Goal: Task Accomplishment & Management: Use online tool/utility

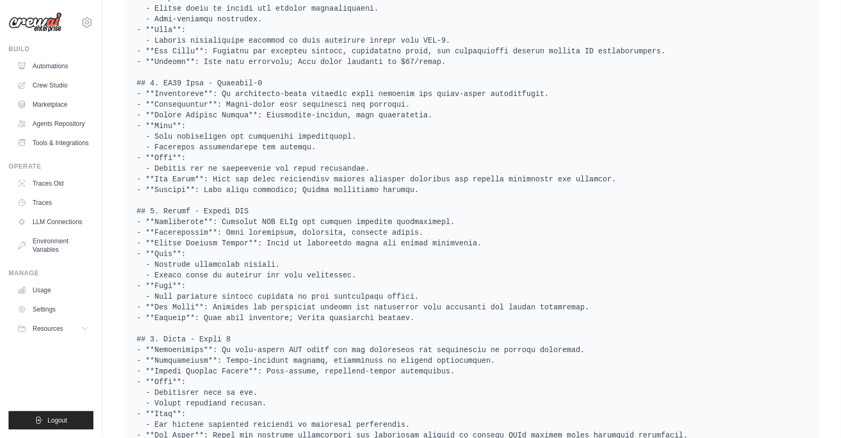
scroll to position [704, 0]
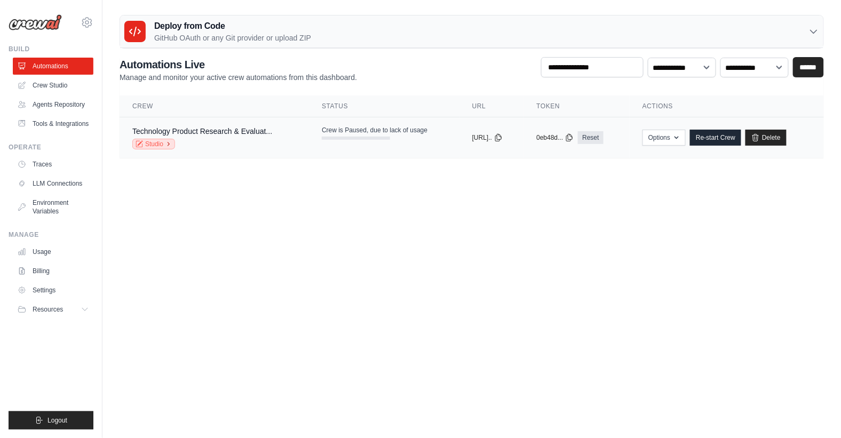
click at [153, 142] on link "Studio" at bounding box center [153, 144] width 43 height 11
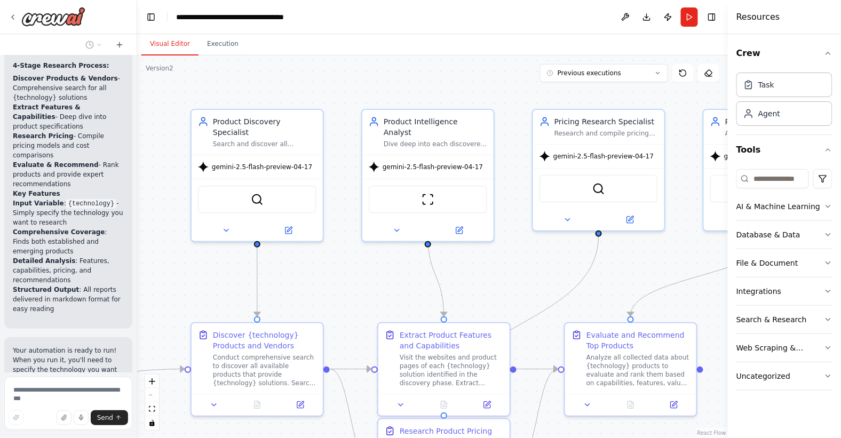
scroll to position [1219, 0]
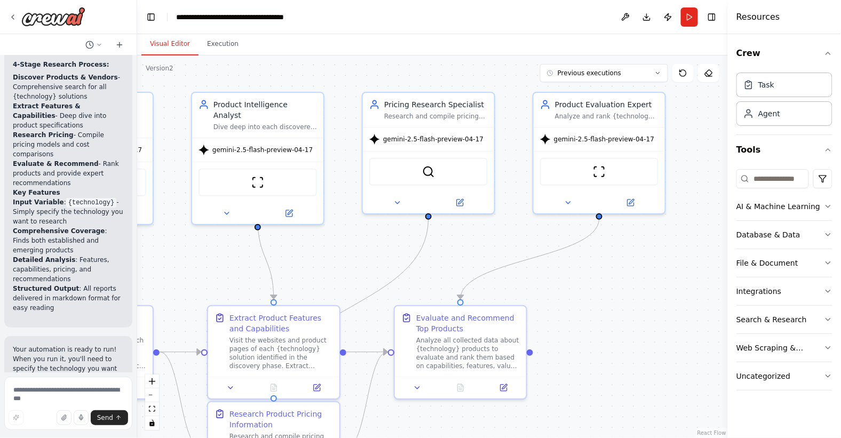
drag, startPoint x: 500, startPoint y: 265, endPoint x: 330, endPoint y: 248, distance: 171.0
click at [330, 248] on div ".deletable-edge-delete-btn { width: 20px; height: 20px; border: 0px solid #ffff…" at bounding box center [432, 246] width 590 height 382
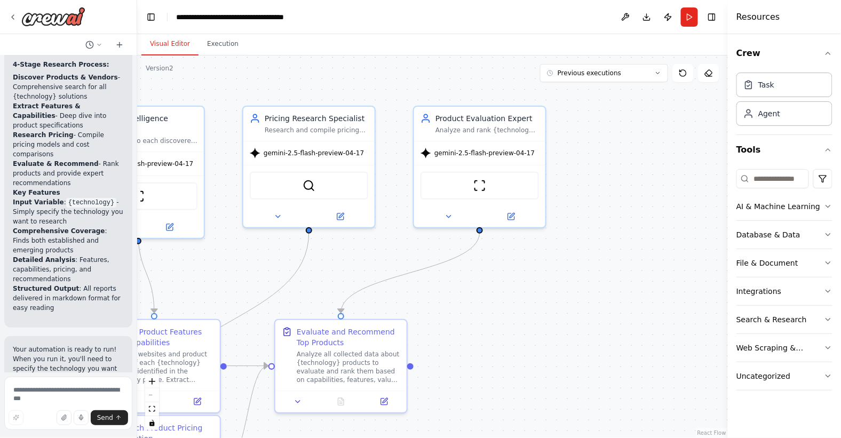
drag, startPoint x: 671, startPoint y: 258, endPoint x: 552, endPoint y: 272, distance: 120.3
click at [552, 272] on div ".deletable-edge-delete-btn { width: 20px; height: 20px; border: 0px solid #ffff…" at bounding box center [432, 246] width 590 height 382
click at [32, 393] on textarea at bounding box center [68, 403] width 128 height 53
type textarea "*"
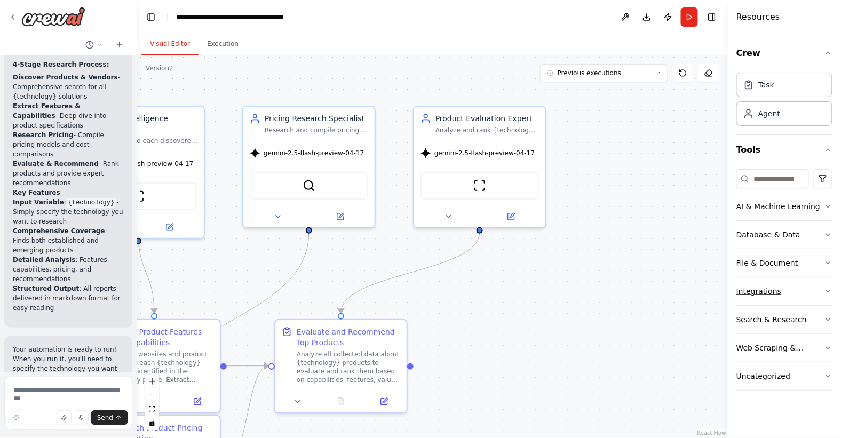
click at [781, 287] on button "Integrations" at bounding box center [784, 291] width 96 height 28
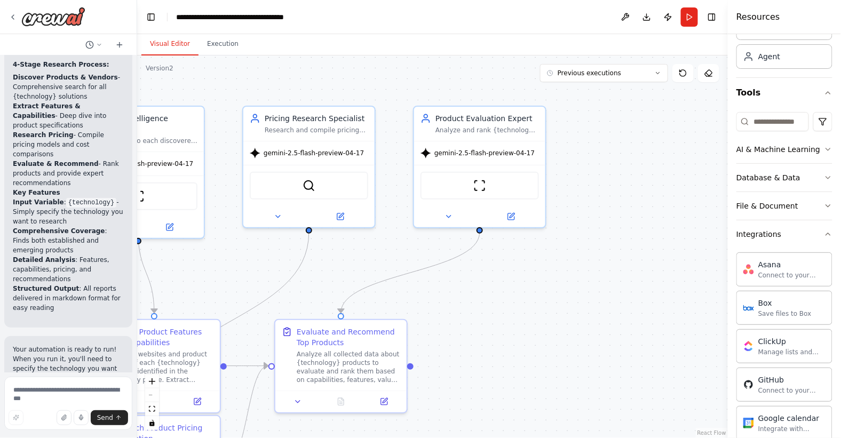
scroll to position [0, 0]
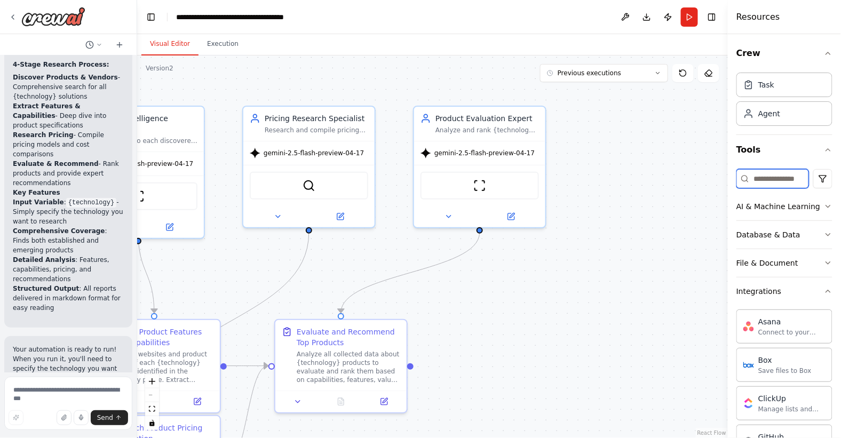
click at [776, 177] on input at bounding box center [772, 178] width 73 height 19
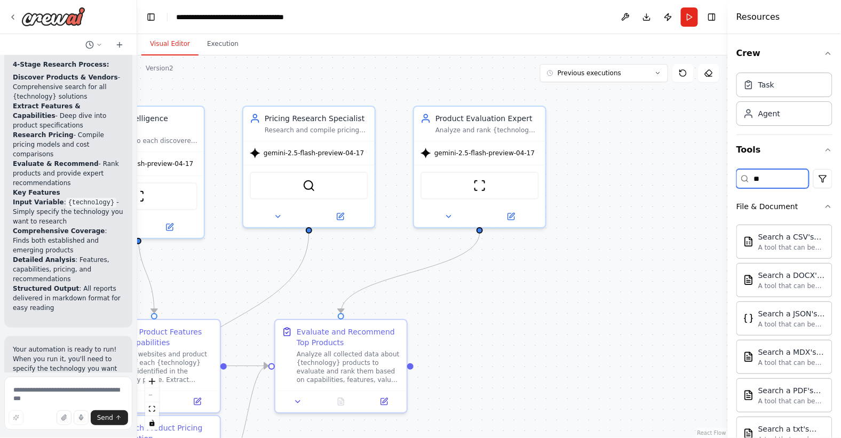
type input "*"
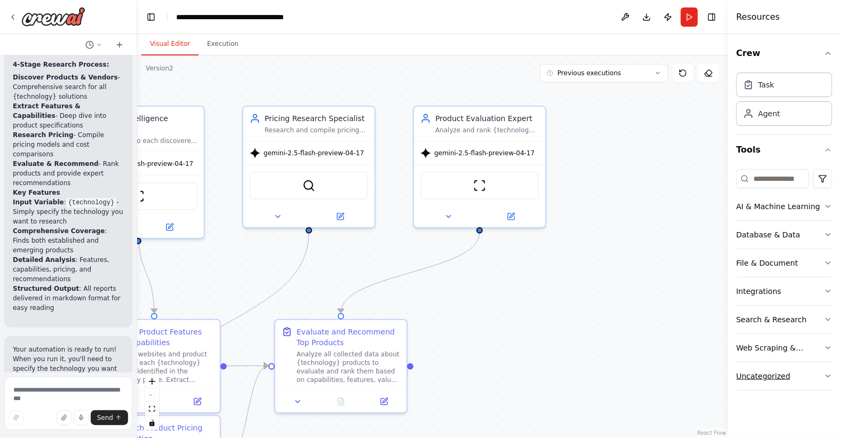
click at [775, 375] on div "Uncategorized" at bounding box center [763, 376] width 54 height 11
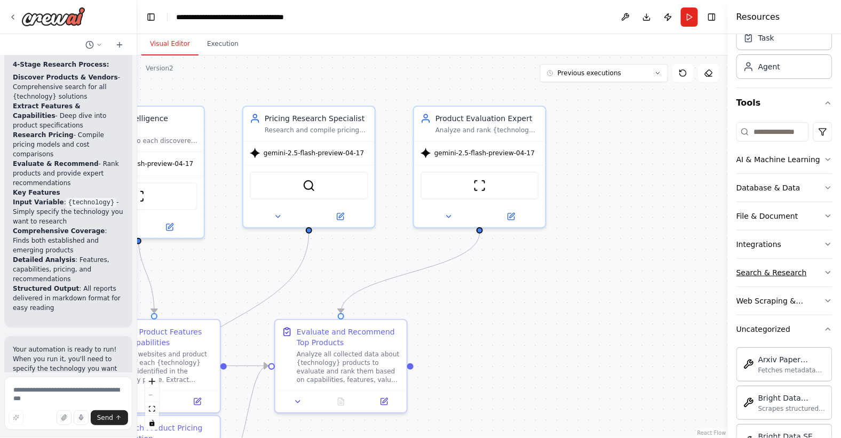
scroll to position [45, 0]
click at [802, 216] on button "File & Document" at bounding box center [784, 218] width 96 height 28
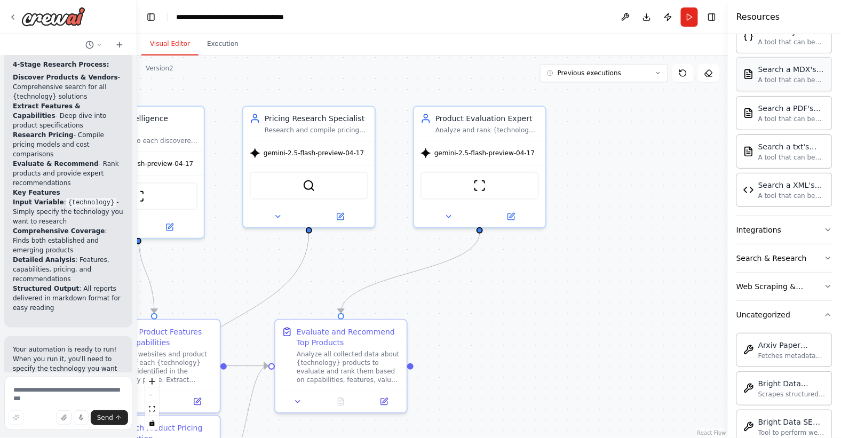
scroll to position [382, 0]
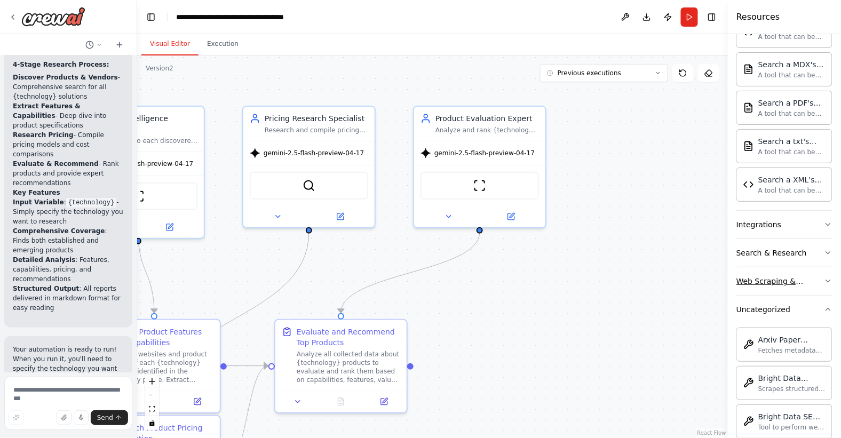
click at [807, 276] on div "Web Scraping & Browsing" at bounding box center [779, 281] width 87 height 11
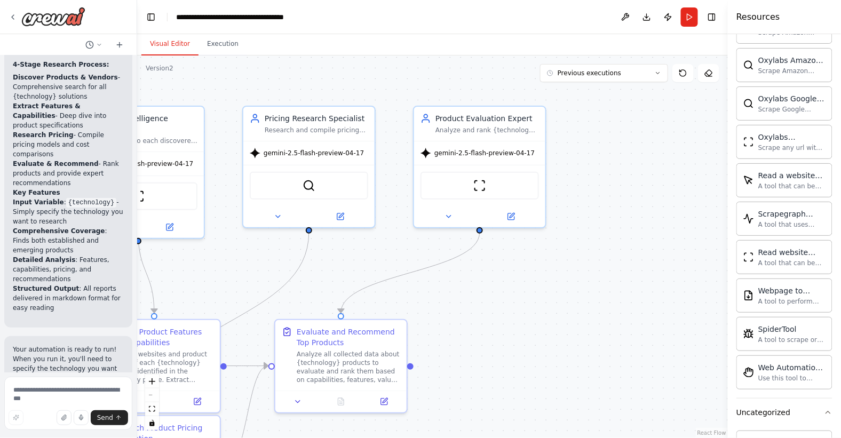
scroll to position [911, 0]
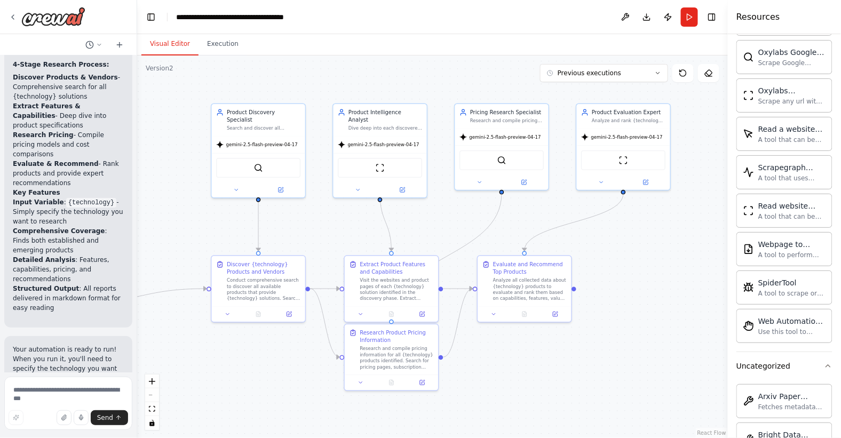
drag, startPoint x: 488, startPoint y: 315, endPoint x: 641, endPoint y: 251, distance: 165.9
click at [641, 251] on div ".deletable-edge-delete-btn { width: 20px; height: 20px; border: 0px solid #ffff…" at bounding box center [432, 246] width 590 height 382
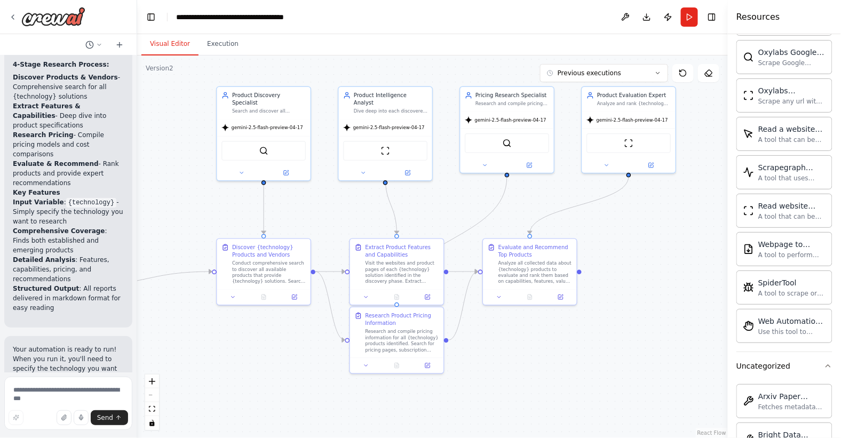
drag, startPoint x: 258, startPoint y: 370, endPoint x: 250, endPoint y: 354, distance: 17.7
click at [250, 354] on div ".deletable-edge-delete-btn { width: 20px; height: 20px; border: 0px solid #ffff…" at bounding box center [432, 246] width 590 height 382
